Goal: Task Accomplishment & Management: Use online tool/utility

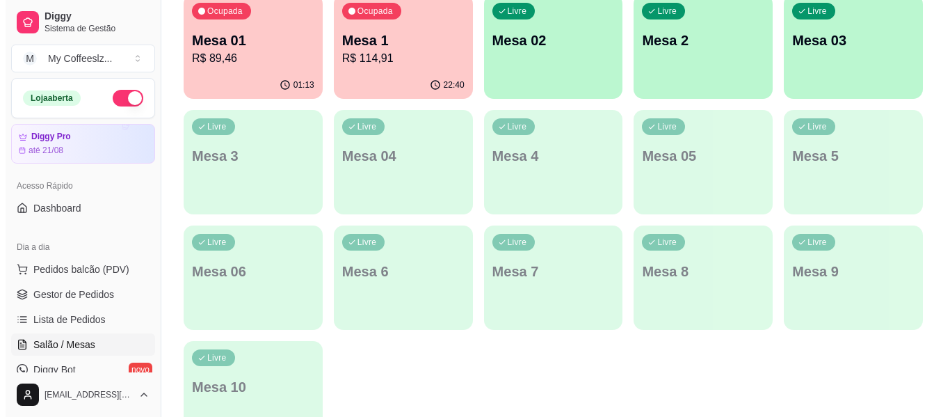
scroll to position [278, 0]
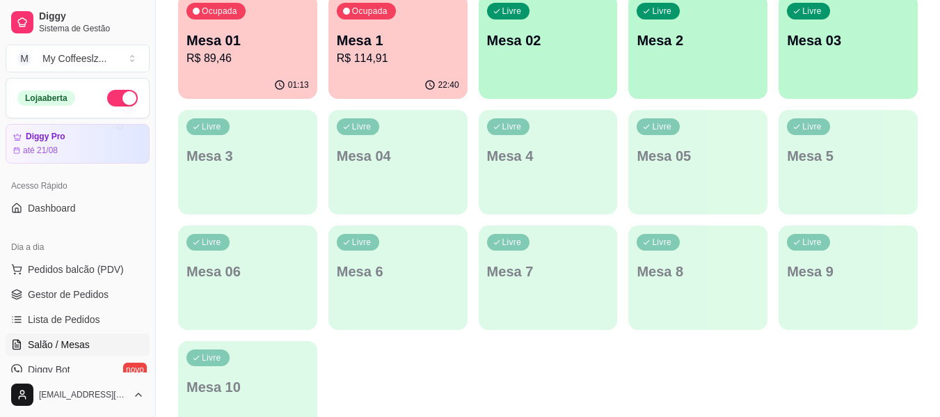
click at [513, 364] on div "Ocupada Mesa 01 R$ 89,46 01:13 Ocupada Mesa 1 R$ 114,91 22:40 Livre Mesa 02 Liv…" at bounding box center [547, 219] width 739 height 451
click at [399, 35] on p "Mesa 1" at bounding box center [398, 40] width 122 height 19
click at [244, 56] on p "R$ 89,46" at bounding box center [247, 58] width 122 height 17
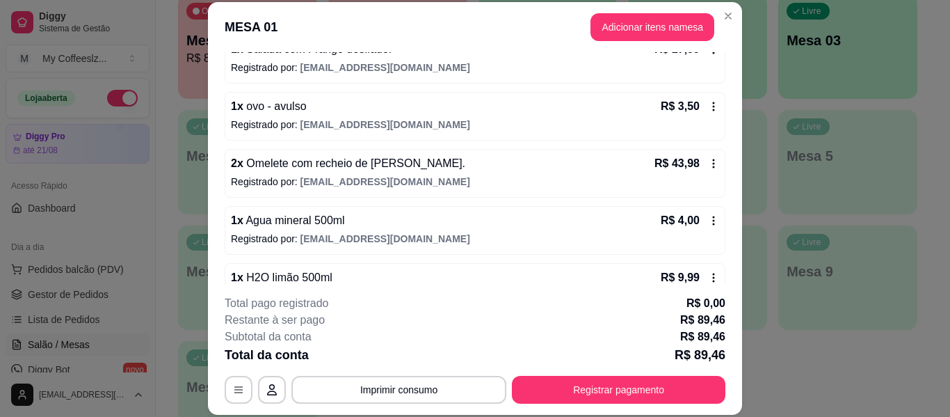
scroll to position [239, 0]
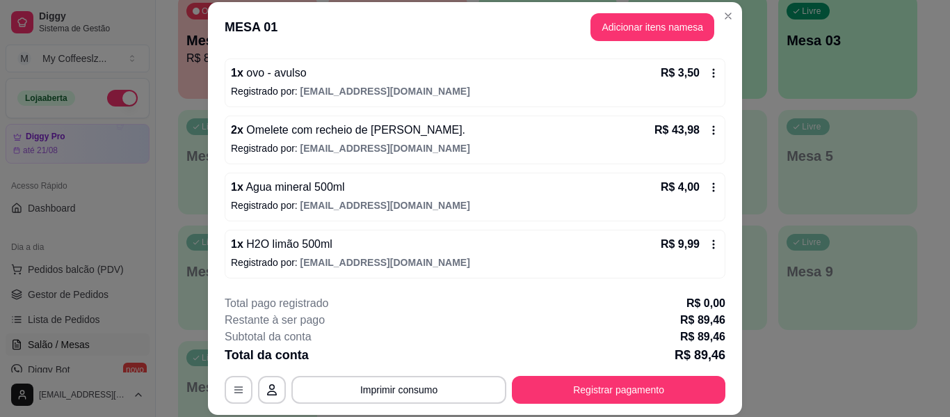
click at [566, 147] on p "Registrado por: [EMAIL_ADDRESS][DOMAIN_NAME]" at bounding box center [475, 148] width 488 height 14
click at [805, 79] on div "Livre Mesa 03" at bounding box center [847, 38] width 139 height 88
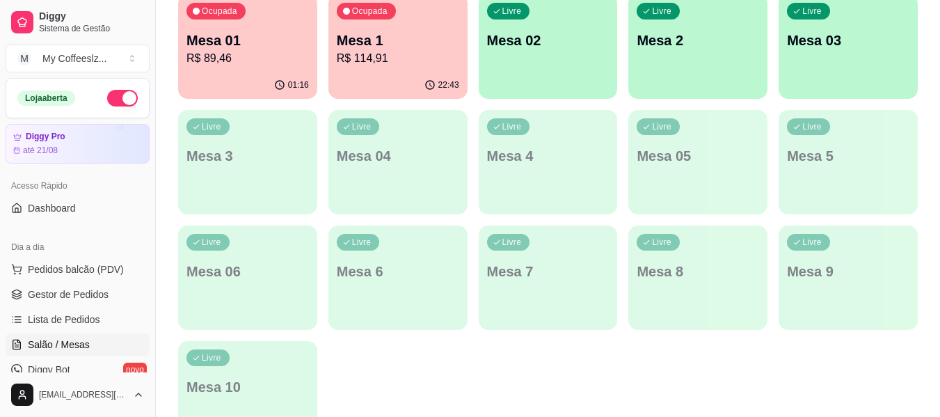
click at [563, 62] on div "Livre Mesa 02" at bounding box center [547, 38] width 139 height 88
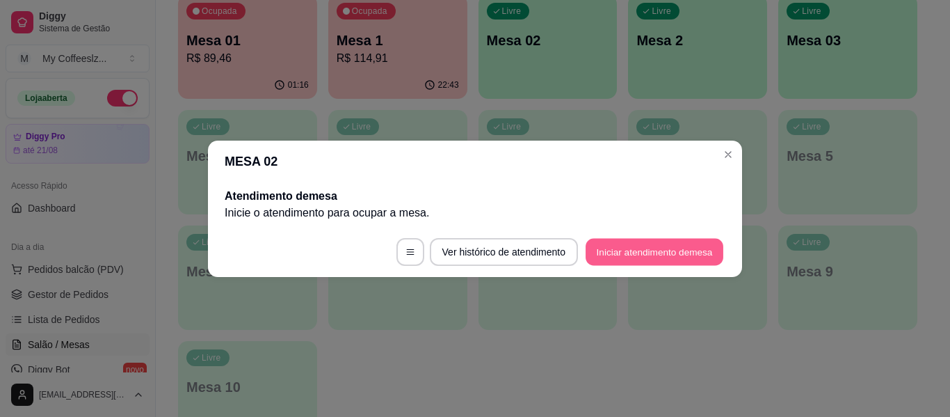
click at [677, 253] on button "Iniciar atendimento de mesa" at bounding box center [655, 251] width 138 height 27
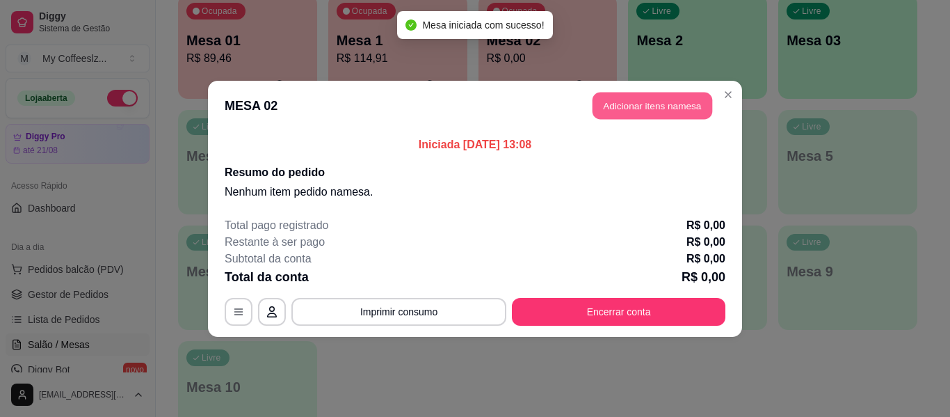
click at [625, 108] on button "Adicionar itens na mesa" at bounding box center [653, 105] width 120 height 27
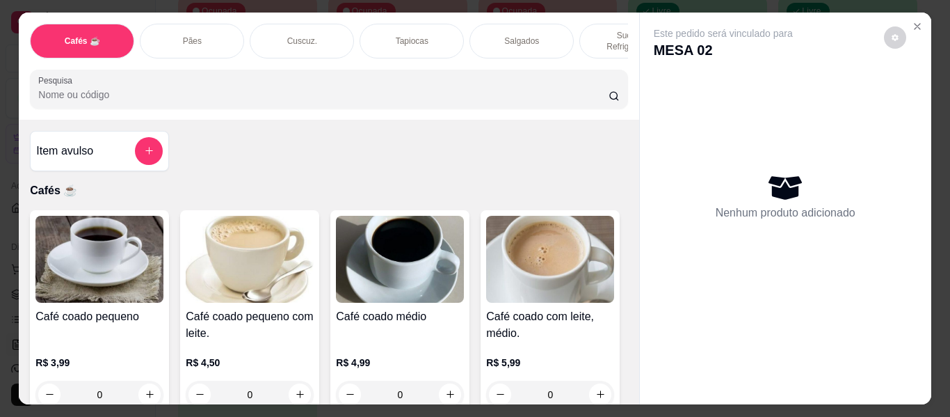
click at [615, 24] on div "Sucos e Refrigerantes" at bounding box center [631, 41] width 104 height 35
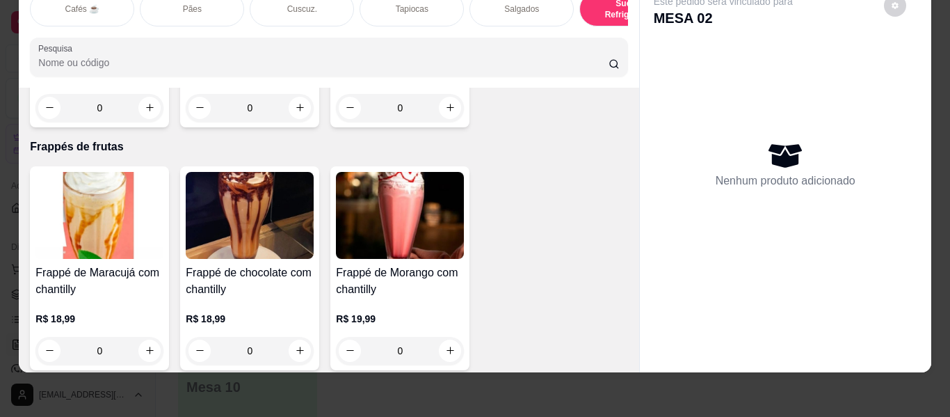
scroll to position [6956, 0]
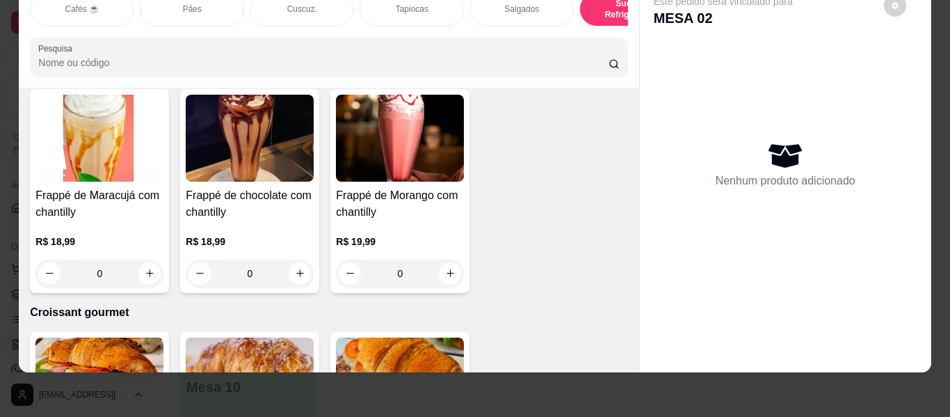
type input "1"
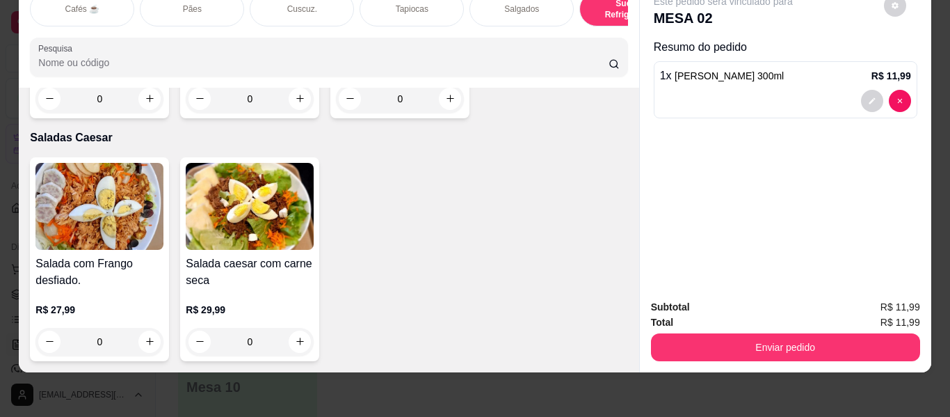
scroll to position [8139, 0]
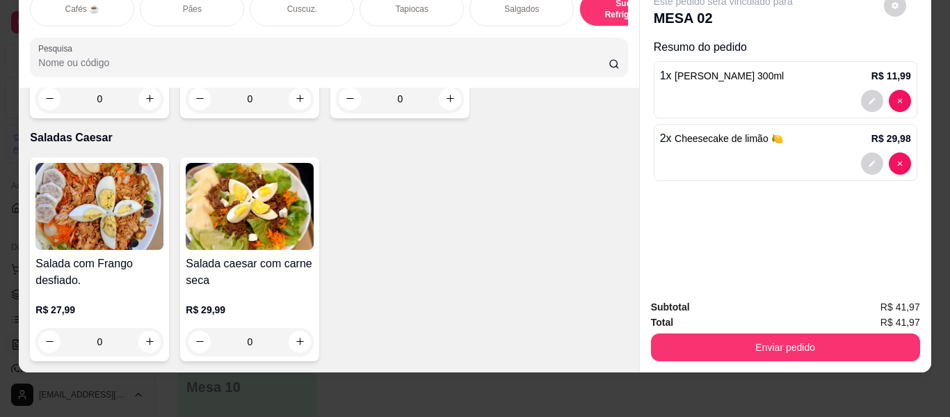
type input "1"
click at [795, 17] on div "Este pedido será vinculado para MESA 02 Resumo do pedido 1 x Suco Maracujá 300m…" at bounding box center [786, 90] width 264 height 192
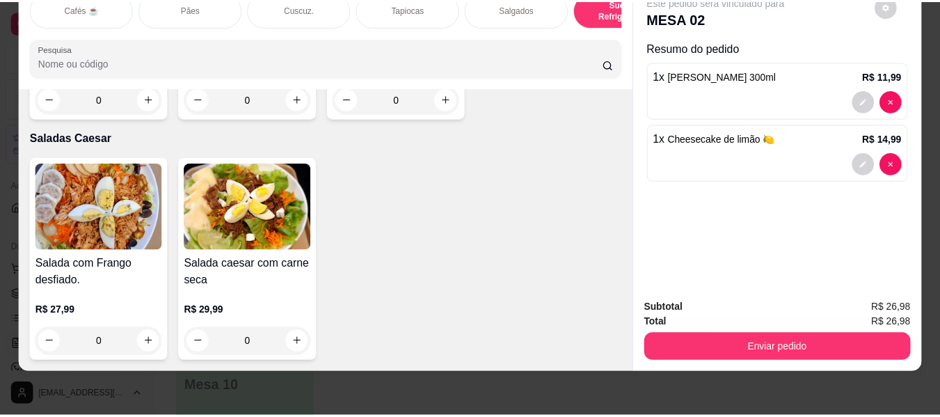
scroll to position [0, 0]
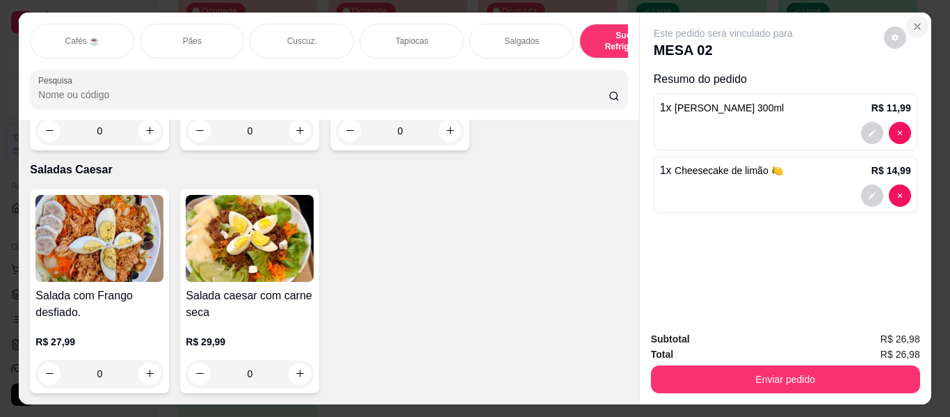
click at [916, 21] on icon "Close" at bounding box center [917, 26] width 11 height 11
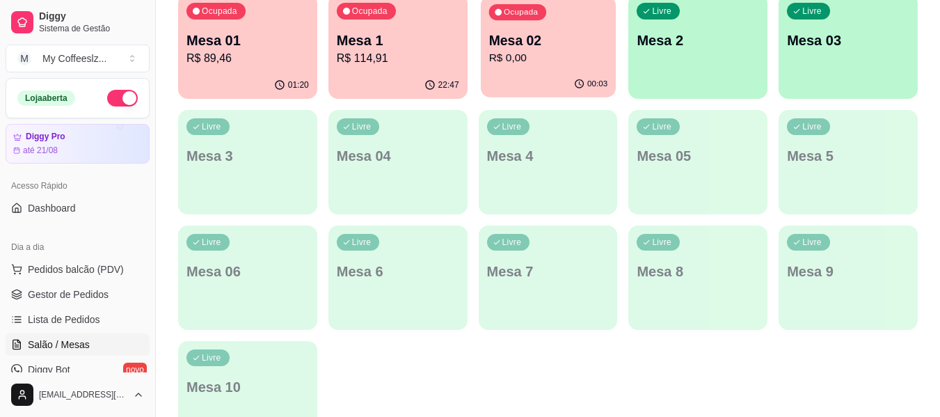
click at [522, 66] on p "R$ 0,00" at bounding box center [547, 58] width 119 height 16
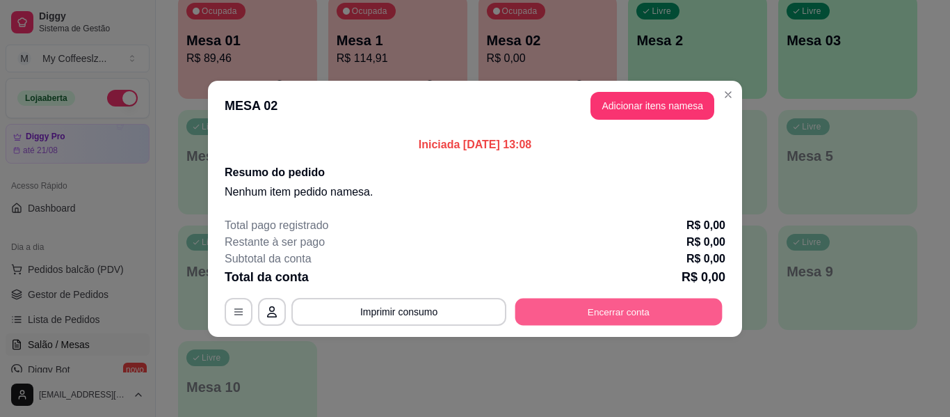
click at [591, 322] on button "Encerrar conta" at bounding box center [618, 311] width 207 height 27
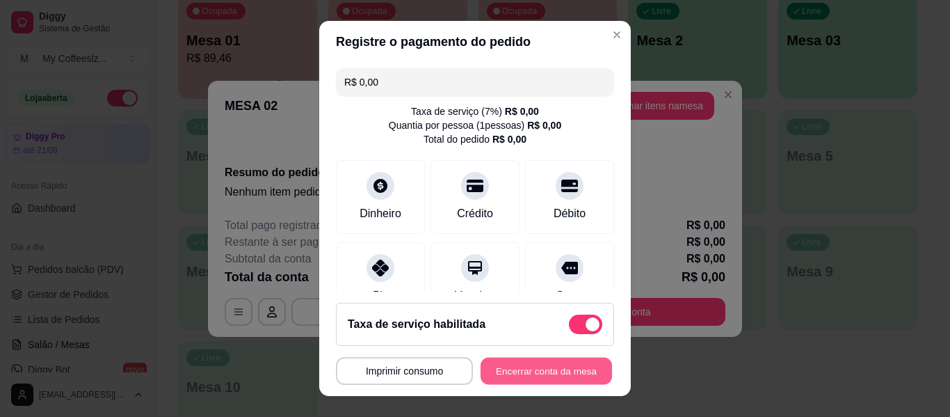
click at [531, 378] on button "Encerrar conta da mesa" at bounding box center [546, 370] width 131 height 27
click at [531, 378] on div "MESA 02 Tempo de permanência: 3 minutos Cod. Segurança: 3280 Qtd. de Pedidos: 0…" at bounding box center [475, 371] width 278 height 28
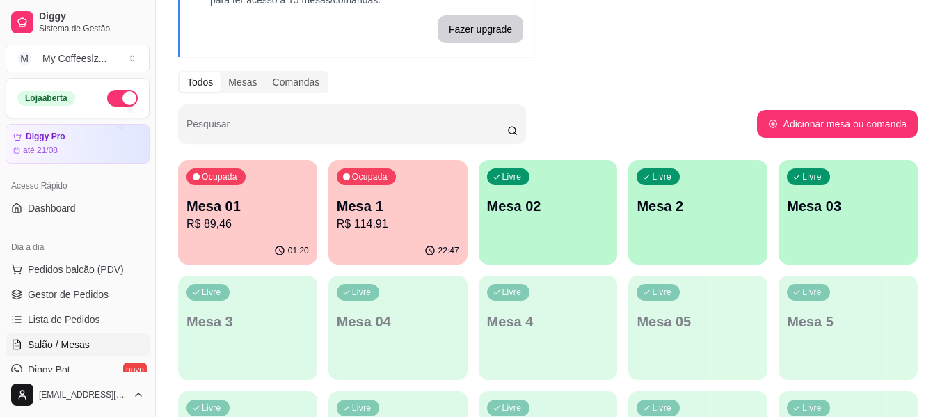
scroll to position [70, 0]
